Goal: Task Accomplishment & Management: Manage account settings

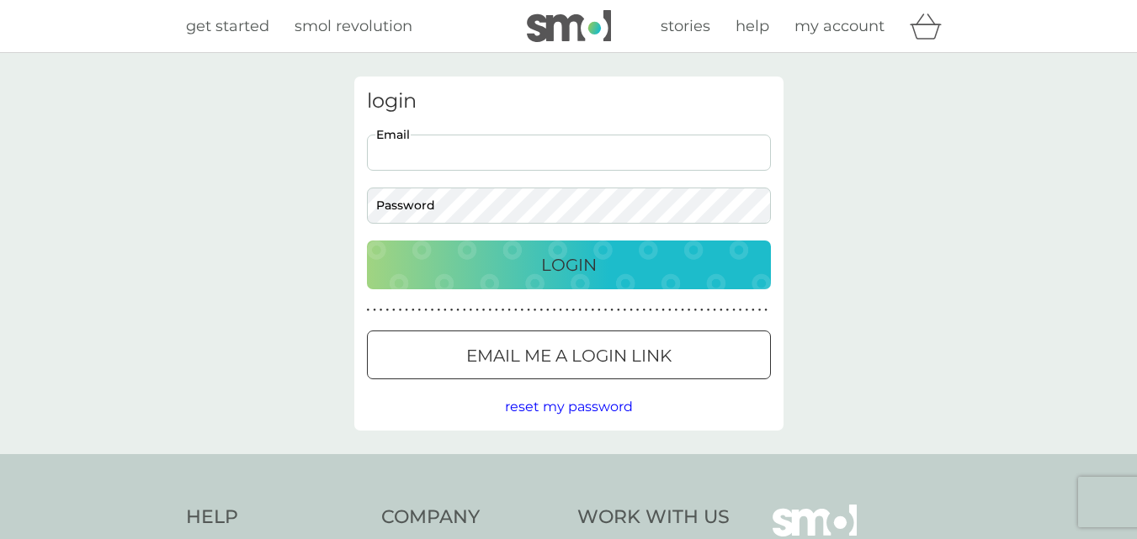
click at [508, 148] on input "Email" at bounding box center [569, 153] width 404 height 36
type input "[PERSON_NAME][EMAIL_ADDRESS][DOMAIN_NAME]"
click at [556, 267] on p "Login" at bounding box center [569, 265] width 56 height 27
click at [576, 264] on p "Login" at bounding box center [569, 265] width 56 height 27
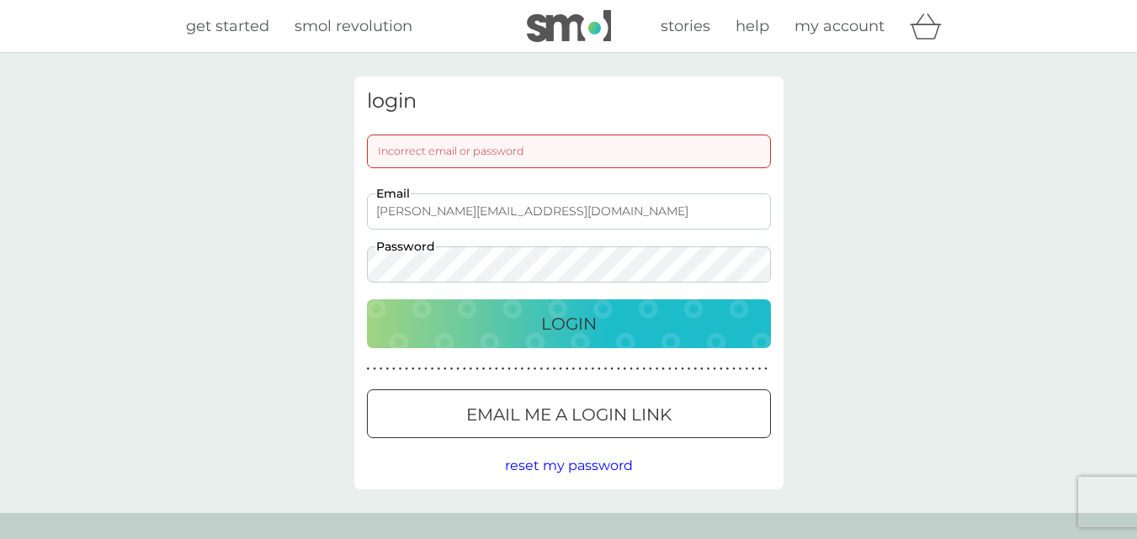
click at [585, 417] on div at bounding box center [569, 415] width 61 height 18
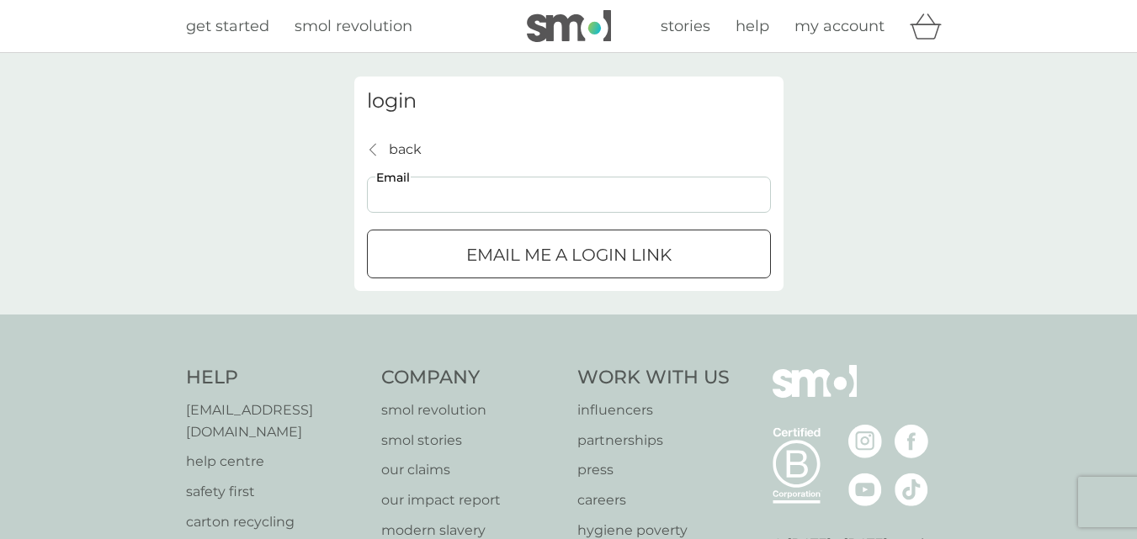
click at [520, 197] on input "Email" at bounding box center [569, 195] width 404 height 36
type input "[PERSON_NAME][EMAIL_ADDRESS][DOMAIN_NAME]"
click at [548, 252] on div "submit" at bounding box center [569, 256] width 61 height 18
